Goal: Transaction & Acquisition: Purchase product/service

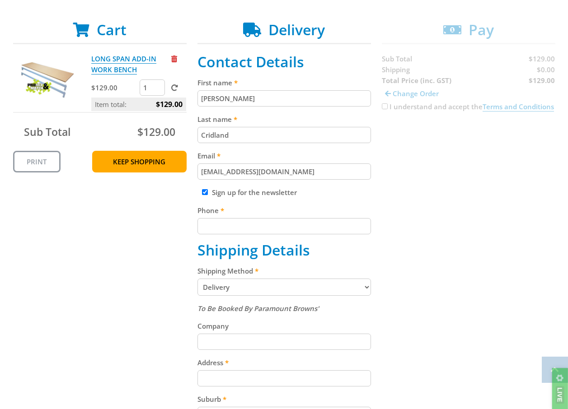
scroll to position [181, 0]
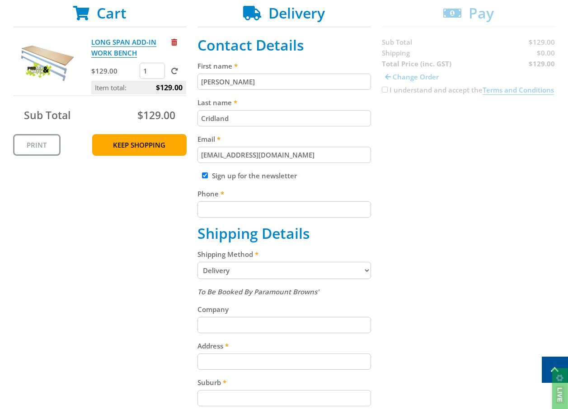
click at [250, 211] on input "Phone" at bounding box center [284, 210] width 174 height 16
type input "0413275010"
click at [132, 230] on div "Cart LONG SPAN ADD-IN WORK BENCH $129.00 1 Item total: $129.00 Sub Total $129.0…" at bounding box center [284, 294] width 542 height 578
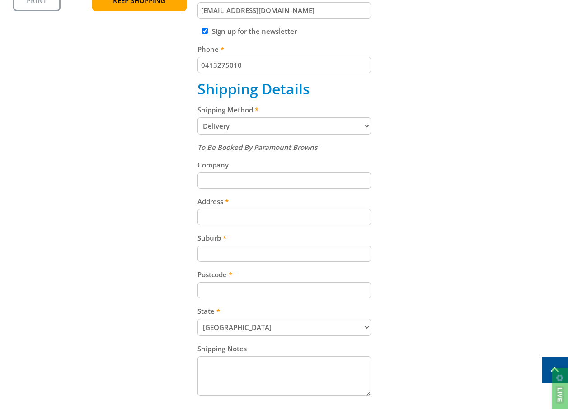
scroll to position [271, 0]
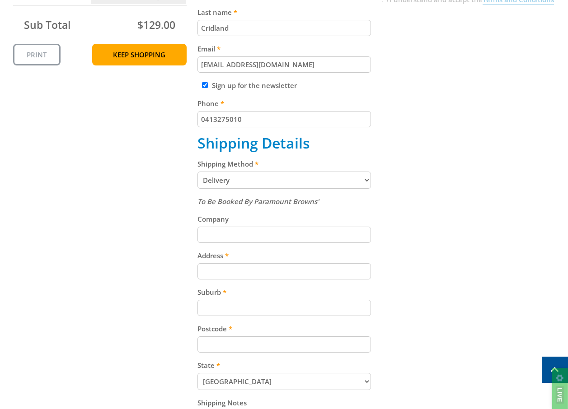
click at [288, 178] on select "Pickup from Gepps Cross Delivery" at bounding box center [284, 180] width 174 height 17
select select "Pickup"
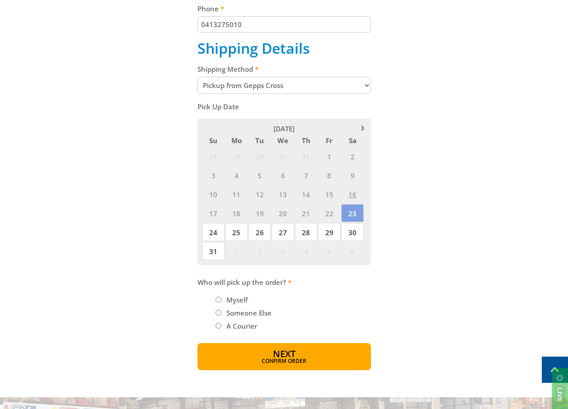
scroll to position [361, 0]
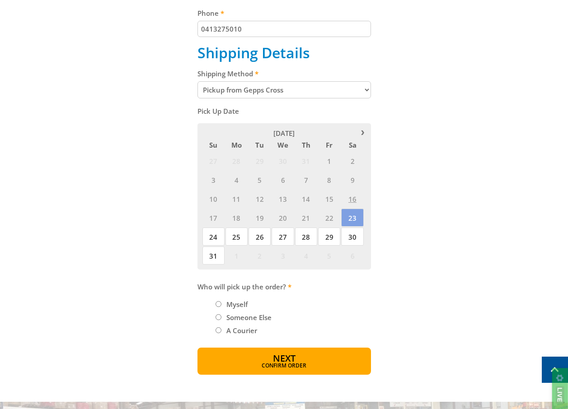
click at [353, 207] on span "16" at bounding box center [352, 199] width 22 height 18
click at [354, 211] on span "23" at bounding box center [352, 218] width 22 height 18
click at [353, 216] on span "23" at bounding box center [352, 218] width 22 height 18
click at [213, 244] on span "24" at bounding box center [213, 237] width 22 height 18
click at [347, 221] on span "23" at bounding box center [352, 218] width 22 height 18
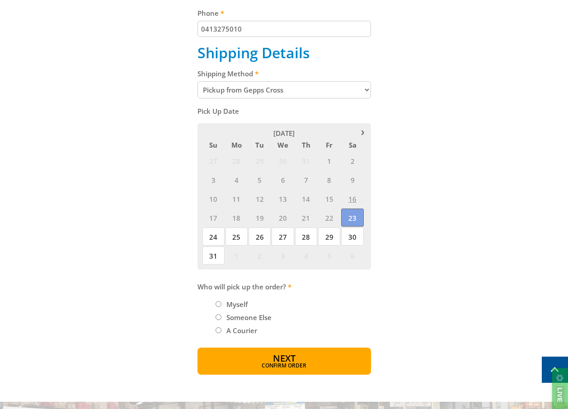
click at [356, 213] on span "23" at bounding box center [352, 218] width 22 height 18
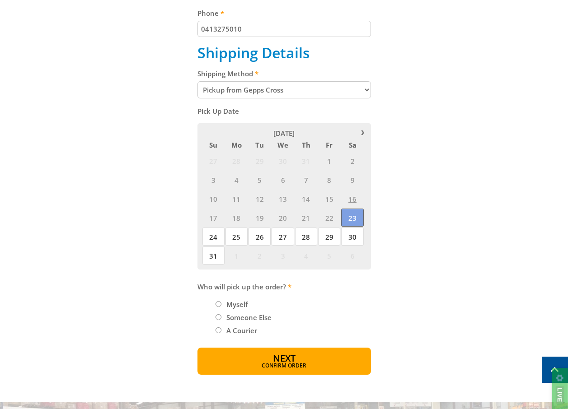
click at [356, 213] on span "23" at bounding box center [352, 218] width 22 height 18
click at [214, 235] on span "24" at bounding box center [213, 237] width 22 height 18
drag, startPoint x: 352, startPoint y: 215, endPoint x: 391, endPoint y: 216, distance: 38.9
click at [353, 215] on span "23" at bounding box center [352, 218] width 22 height 18
click at [478, 194] on div "Cart LONG SPAN ADD-IN WORK BENCH $129.00 1 Item total: $129.00 Sub Total $129.0…" at bounding box center [284, 99] width 542 height 551
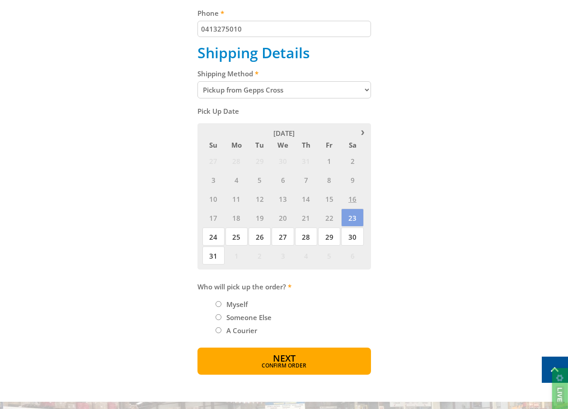
click at [354, 202] on span "16" at bounding box center [352, 199] width 22 height 18
click at [222, 303] on li "Myself" at bounding box center [293, 304] width 155 height 11
drag, startPoint x: 220, startPoint y: 303, endPoint x: 260, endPoint y: 308, distance: 40.5
click at [220, 304] on input "Myself" at bounding box center [219, 304] width 6 height 6
radio input "true"
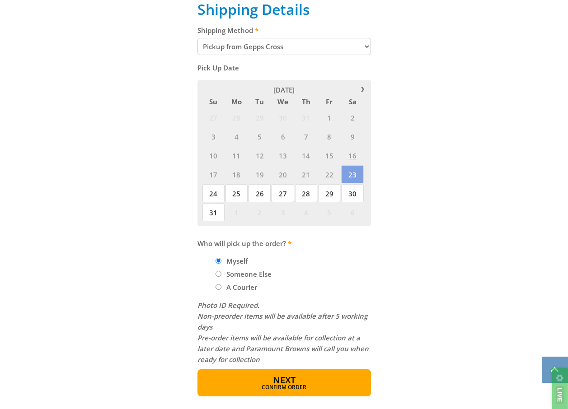
scroll to position [587, 0]
